Goal: Navigation & Orientation: Find specific page/section

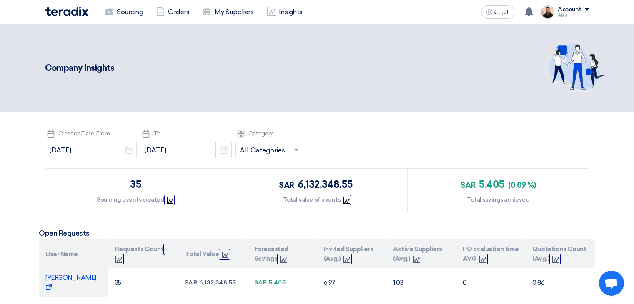
click at [131, 13] on link "Sourcing" at bounding box center [123, 12] width 51 height 18
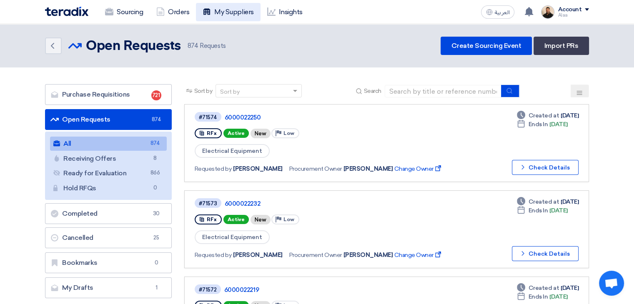
click at [237, 14] on link "My Suppliers" at bounding box center [228, 12] width 64 height 18
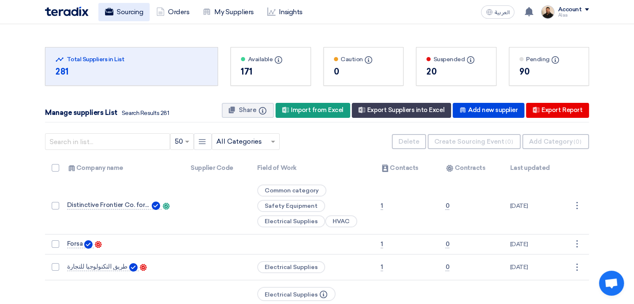
click at [135, 9] on link "Sourcing" at bounding box center [123, 12] width 51 height 18
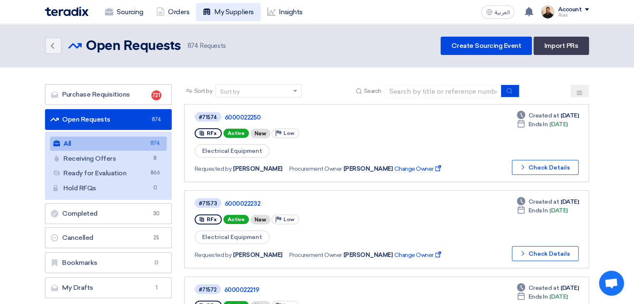
click at [233, 13] on link "My Suppliers" at bounding box center [228, 12] width 64 height 18
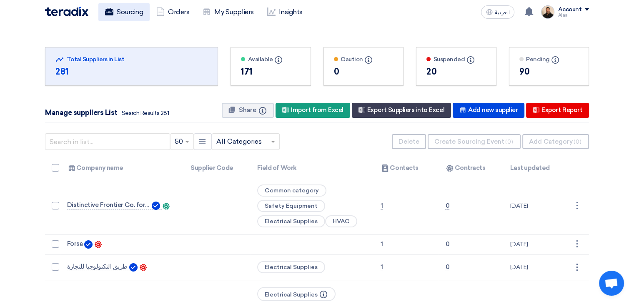
click at [117, 15] on link "Sourcing" at bounding box center [123, 12] width 51 height 18
